Goal: Book appointment/travel/reservation

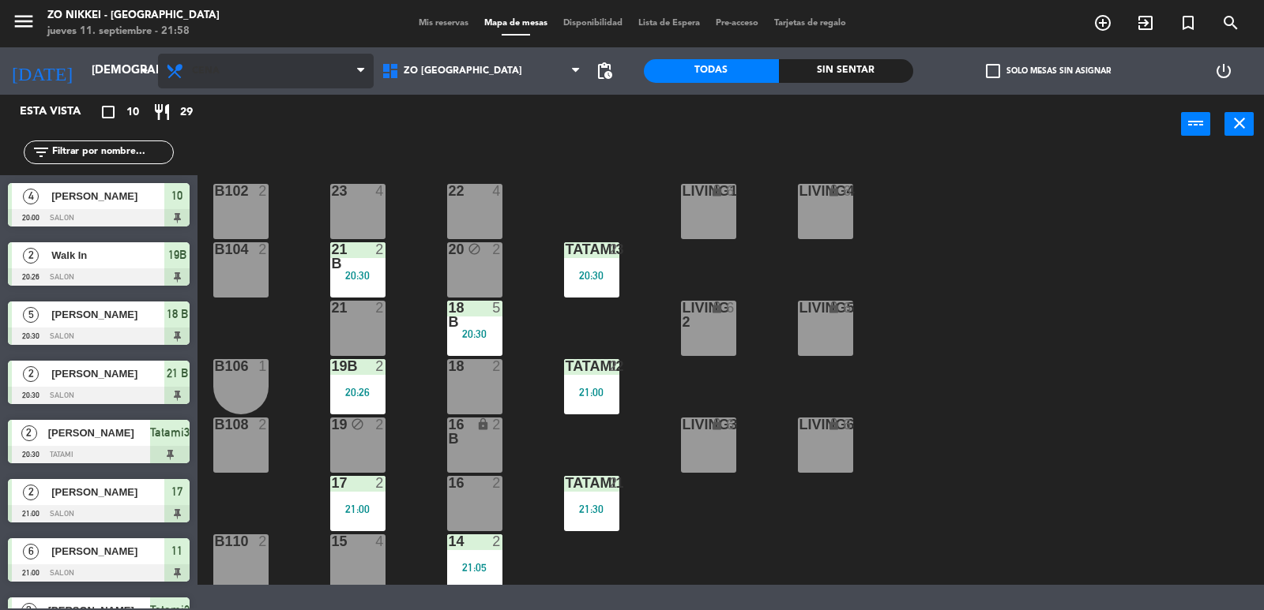
scroll to position [122, 0]
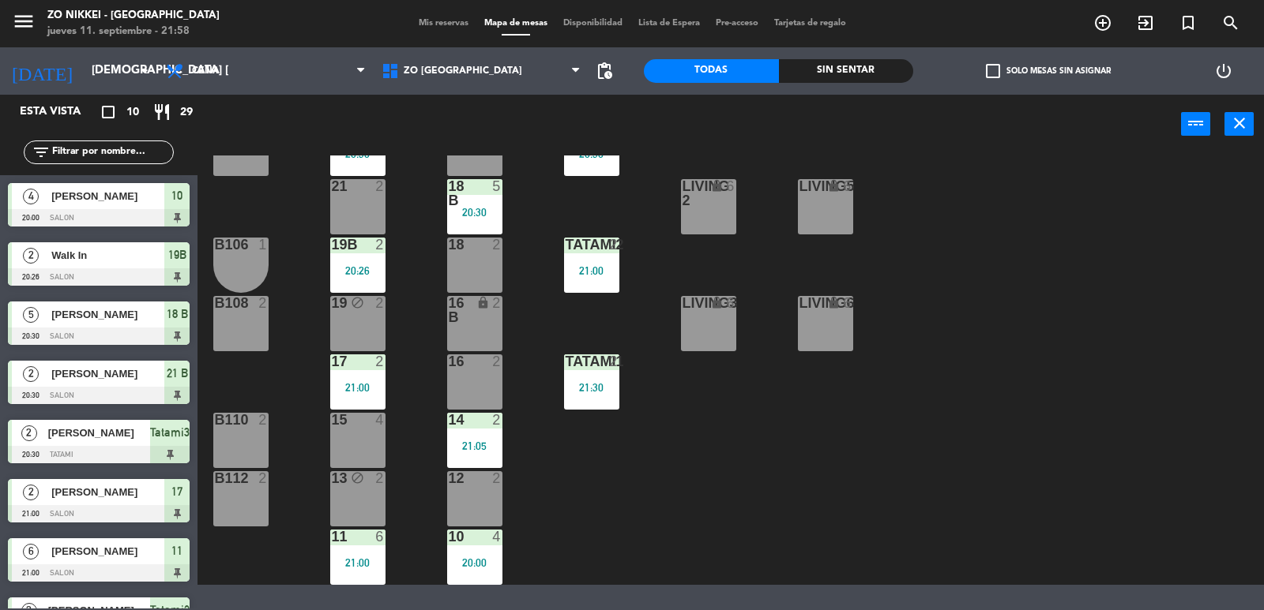
click at [813, 67] on div "Sin sentar" at bounding box center [846, 71] width 135 height 24
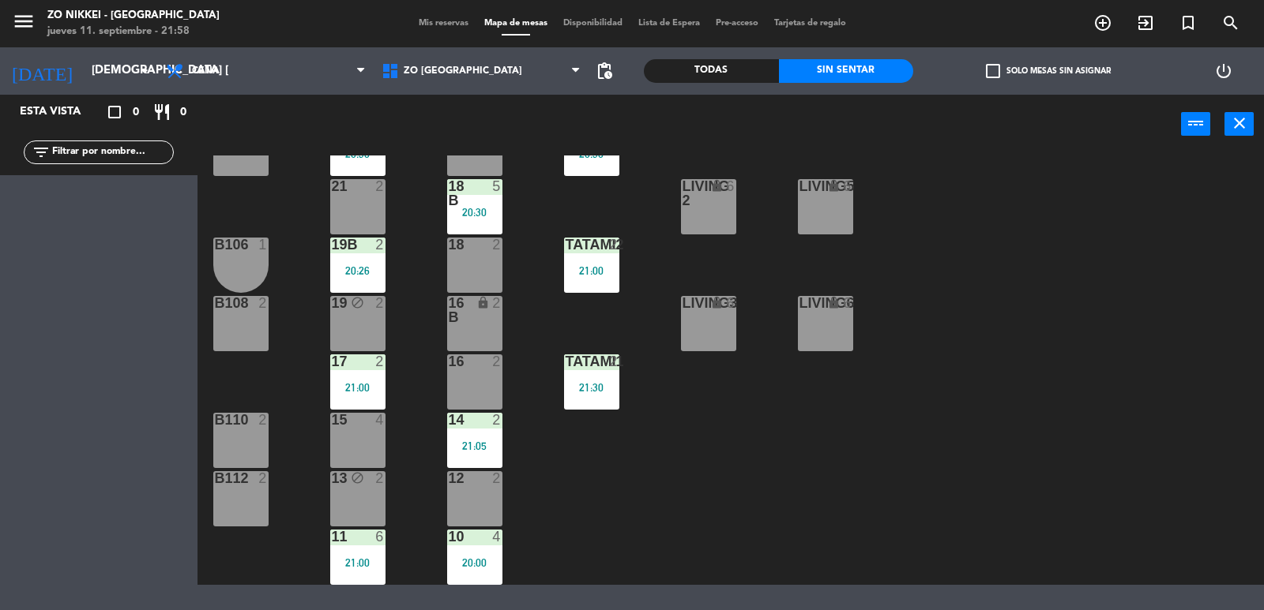
click at [708, 73] on div "Todas" at bounding box center [711, 71] width 135 height 24
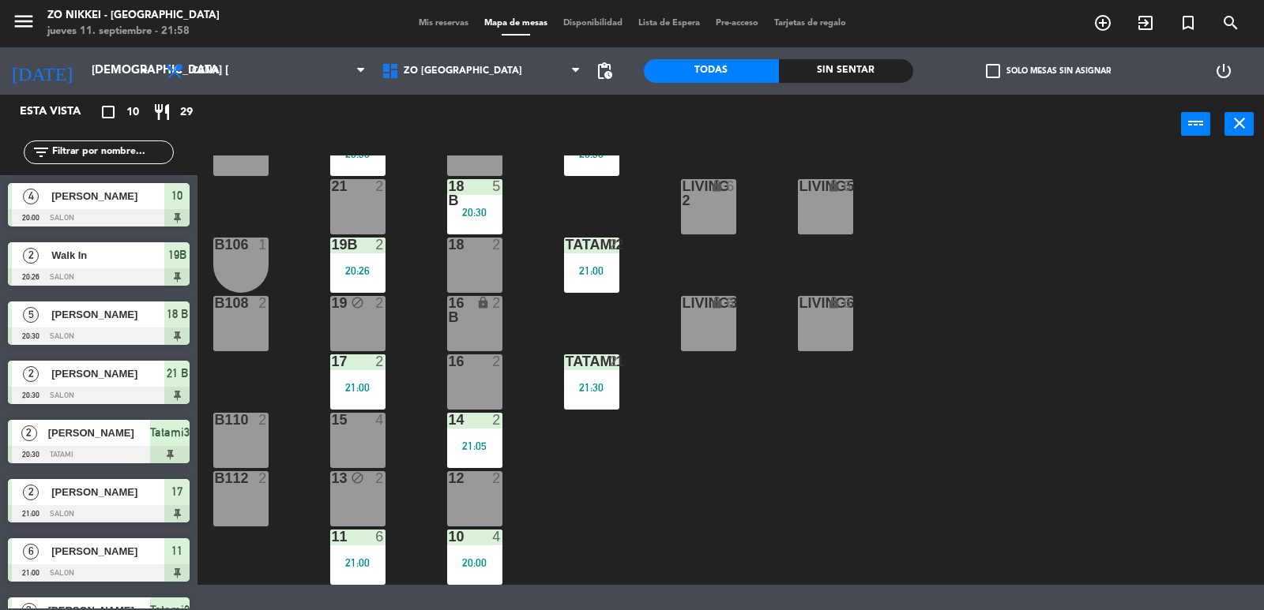
click at [828, 76] on div "Sin sentar" at bounding box center [846, 71] width 135 height 24
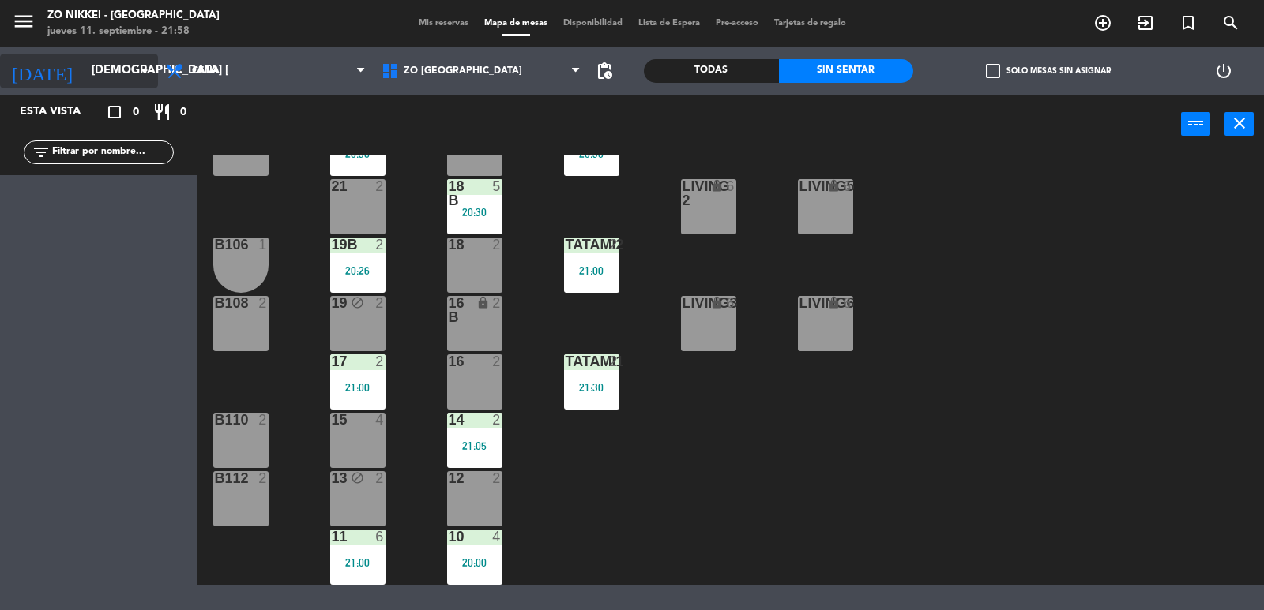
click at [84, 65] on input "[DEMOGRAPHIC_DATA] [DATE]" at bounding box center [160, 71] width 152 height 30
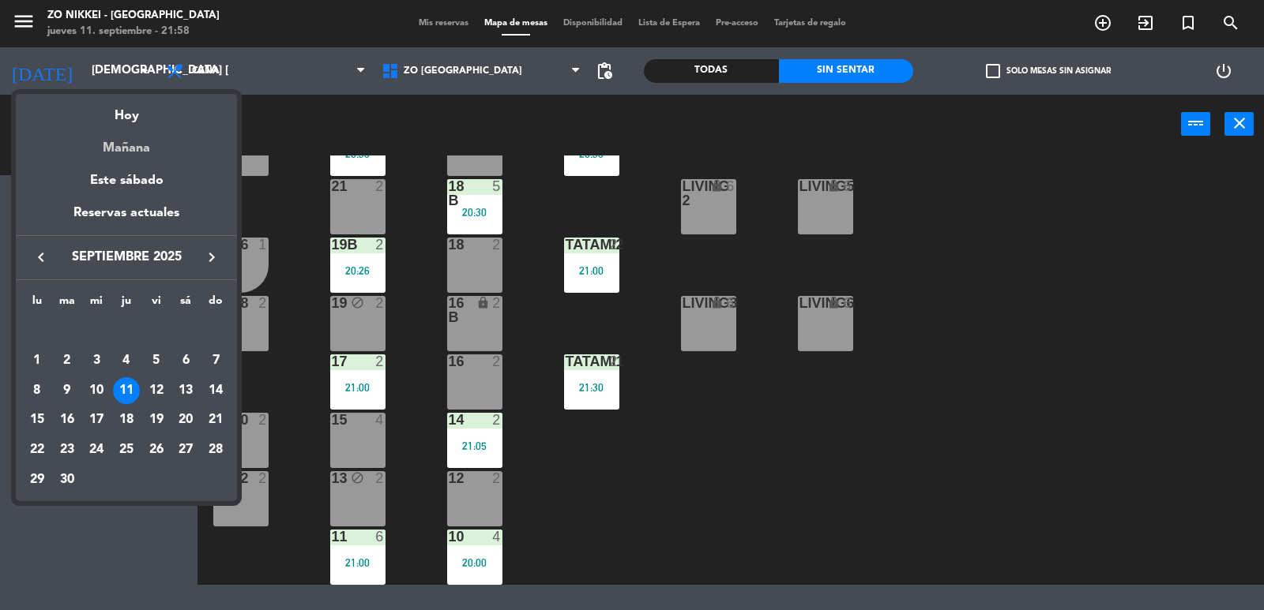
click at [104, 145] on div "Mañana" at bounding box center [126, 142] width 221 height 32
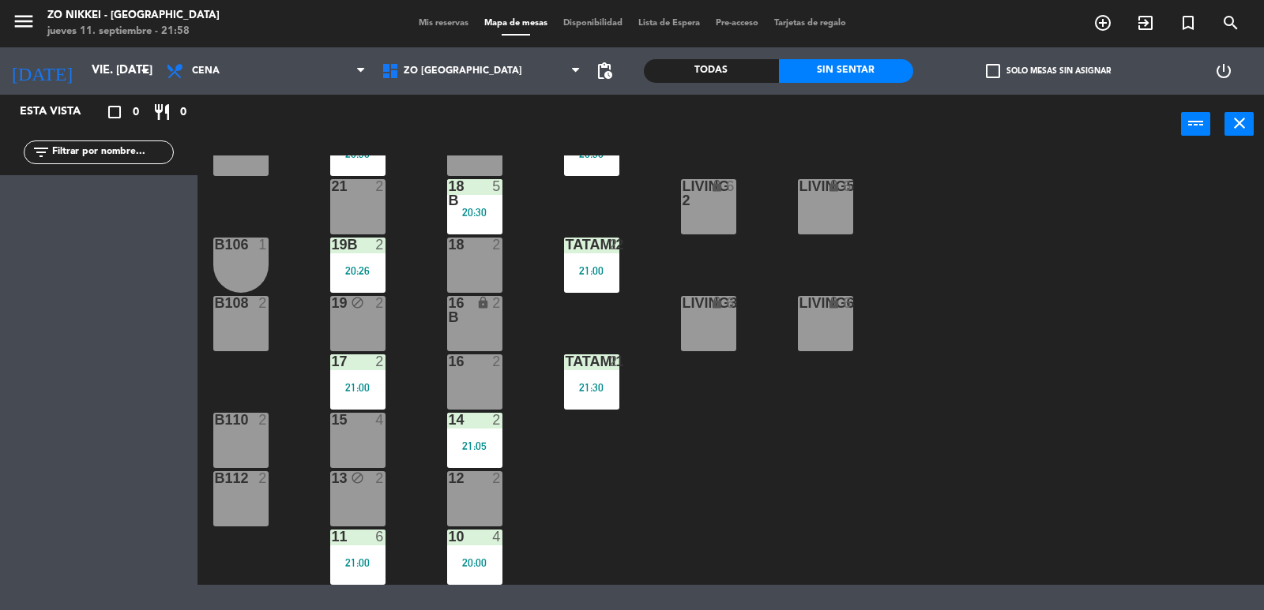
scroll to position [0, 0]
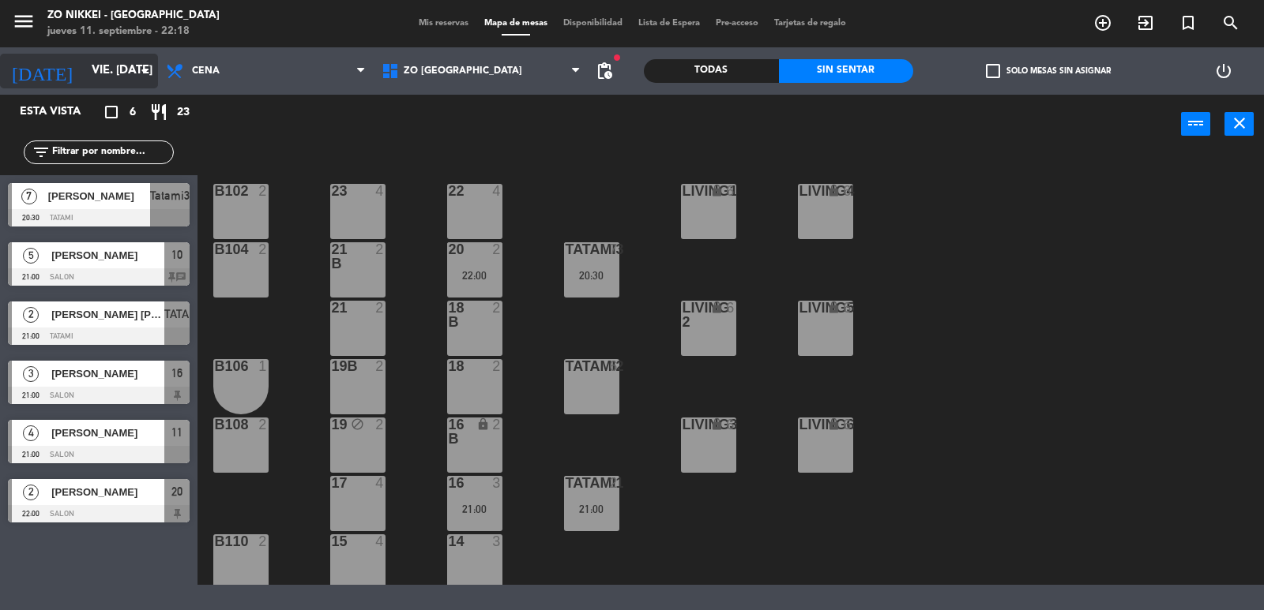
click at [115, 70] on input "vie. [DATE]" at bounding box center [160, 71] width 152 height 30
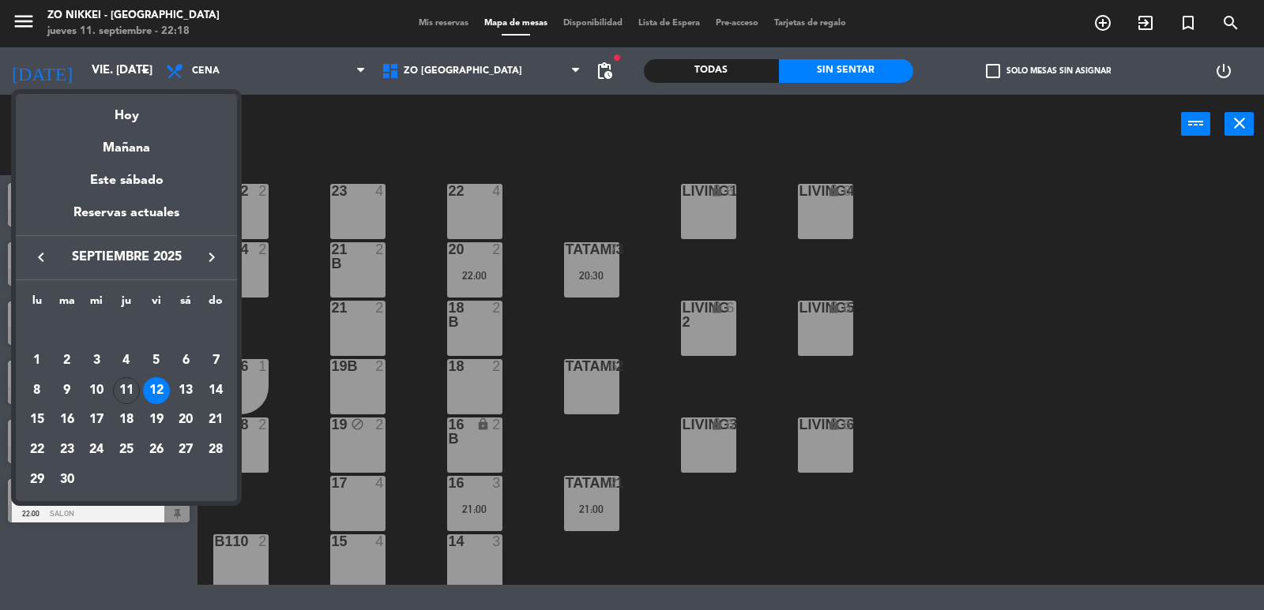
click at [313, 162] on div at bounding box center [632, 305] width 1264 height 610
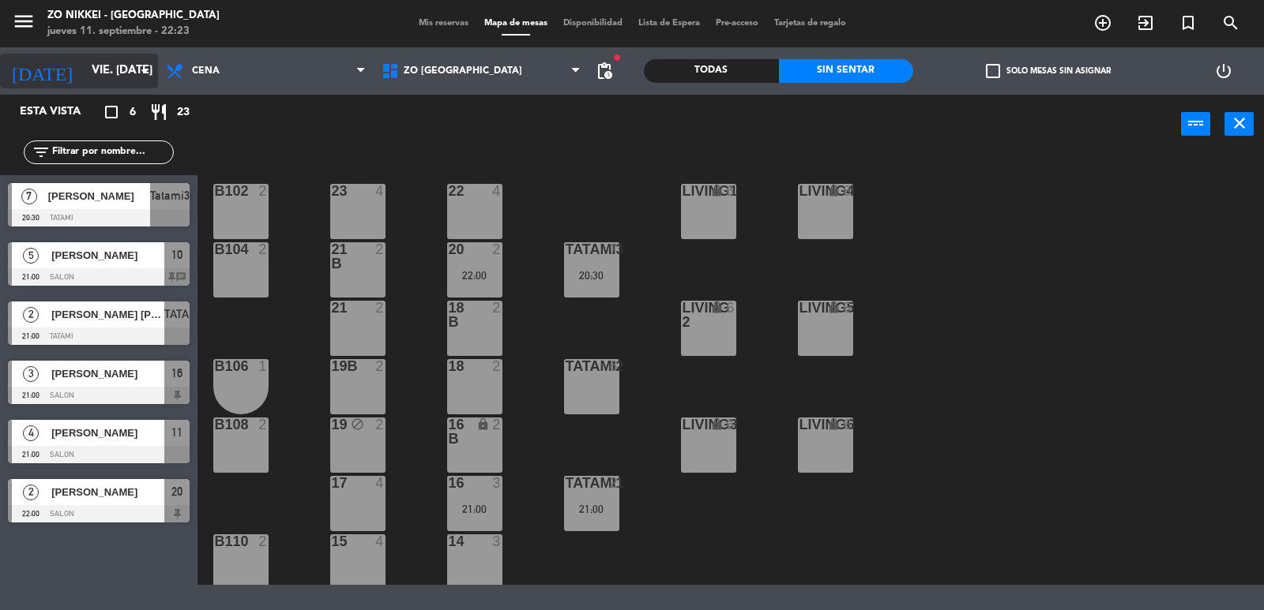
click at [153, 82] on input "vie. [DATE]" at bounding box center [160, 71] width 152 height 30
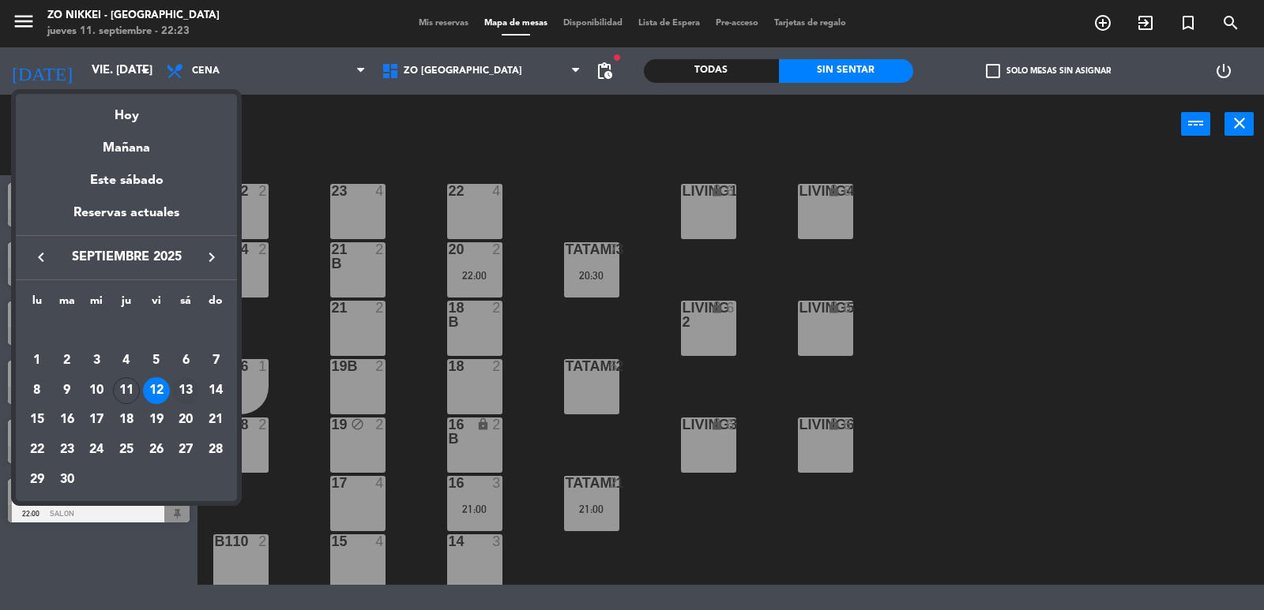
click at [186, 392] on div "13" at bounding box center [185, 390] width 27 height 27
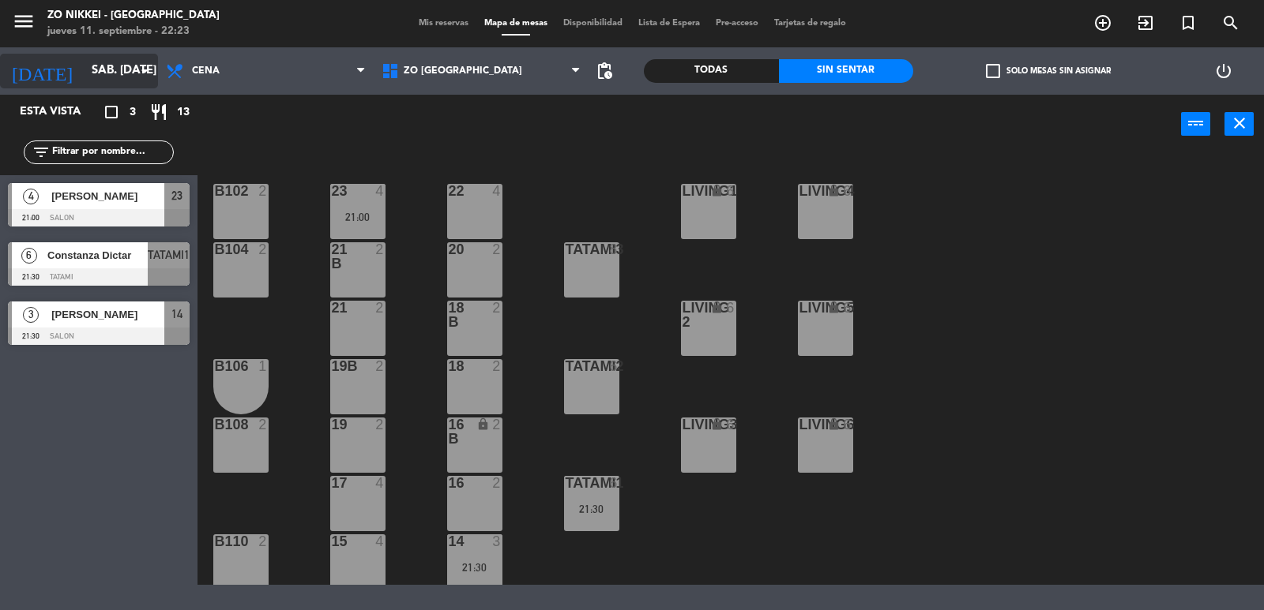
click at [132, 76] on input "sáb. [DATE]" at bounding box center [160, 71] width 152 height 30
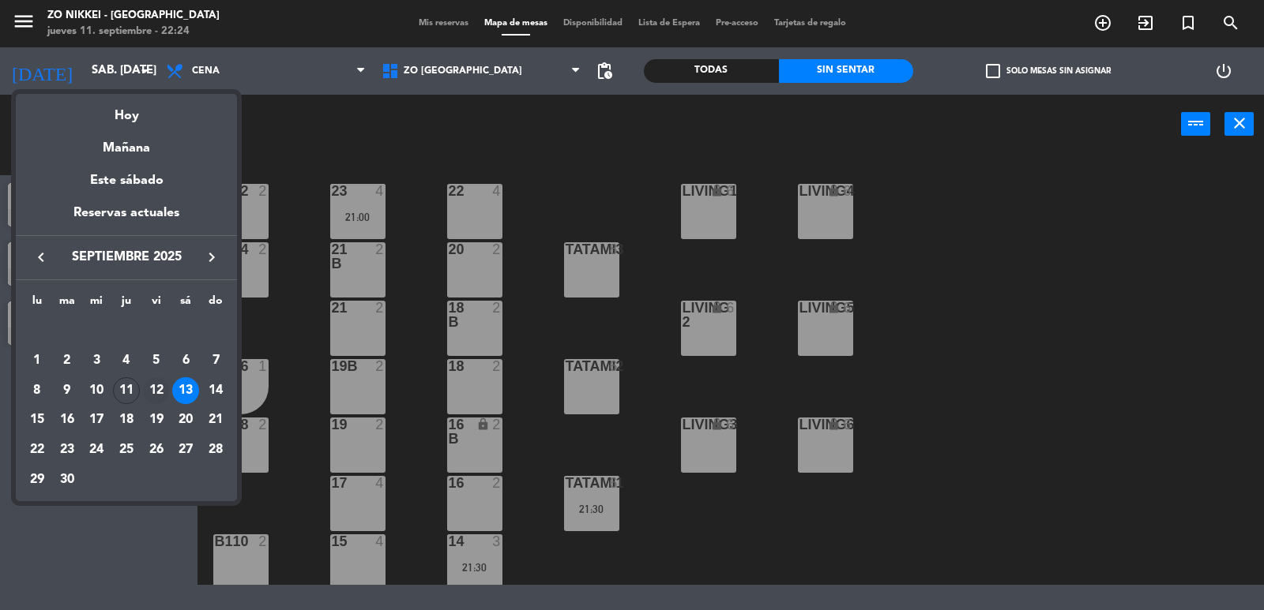
click at [160, 387] on div "12" at bounding box center [156, 390] width 27 height 27
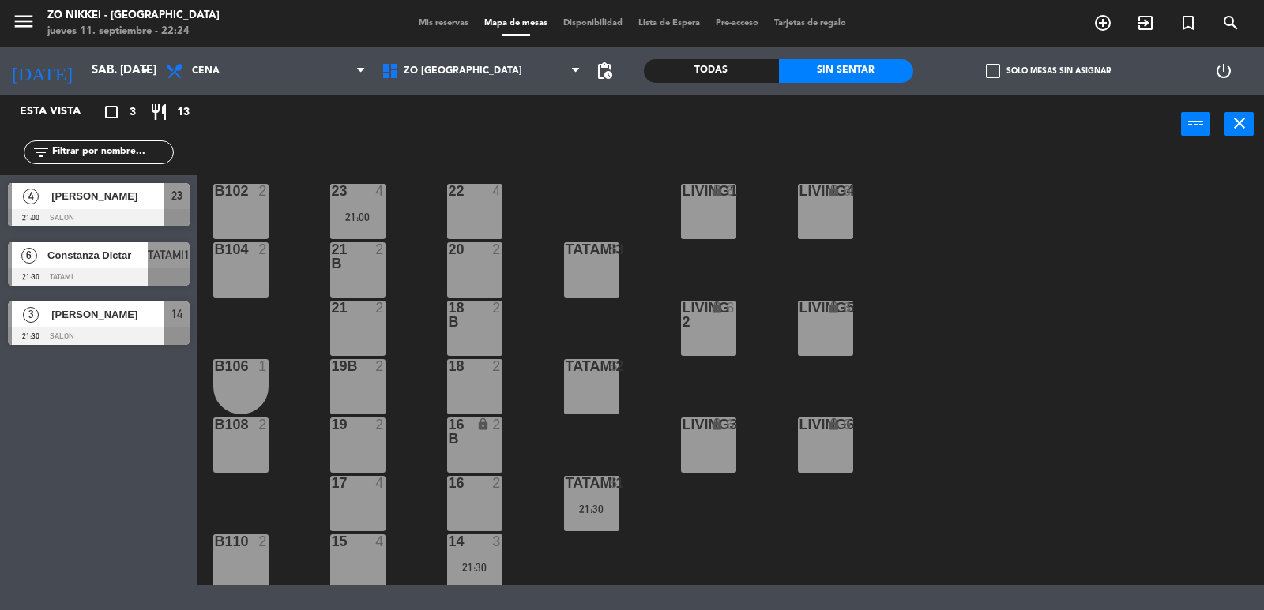
type input "vie. [DATE]"
